Goal: Navigation & Orientation: Find specific page/section

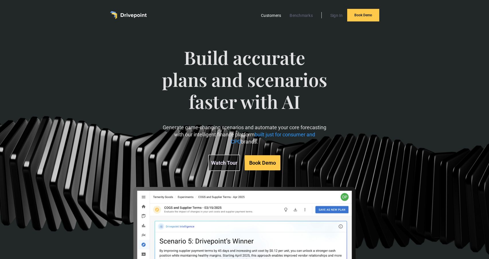
click at [278, 17] on link "Customers" at bounding box center [271, 15] width 26 height 7
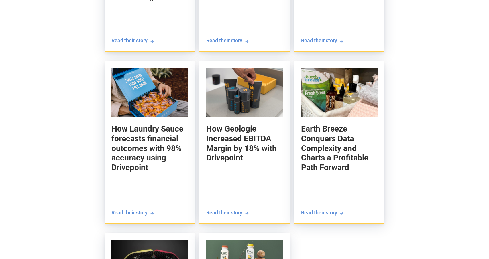
scroll to position [867, 0]
